Goal: Entertainment & Leisure: Consume media (video, audio)

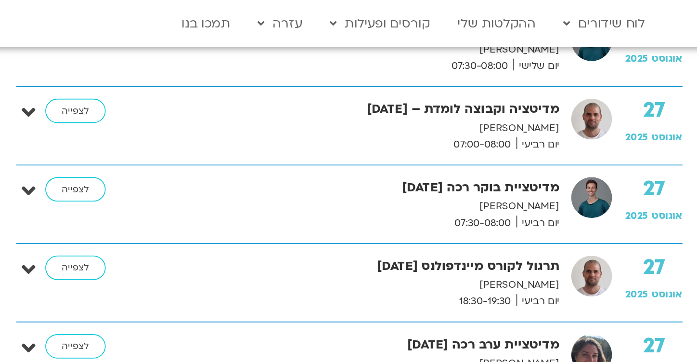
scroll to position [2153, 0]
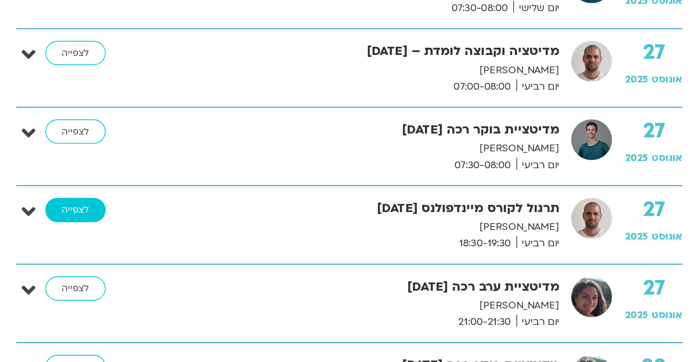
click at [181, 163] on link "לצפייה" at bounding box center [180, 164] width 37 height 15
